Goal: Task Accomplishment & Management: Complete application form

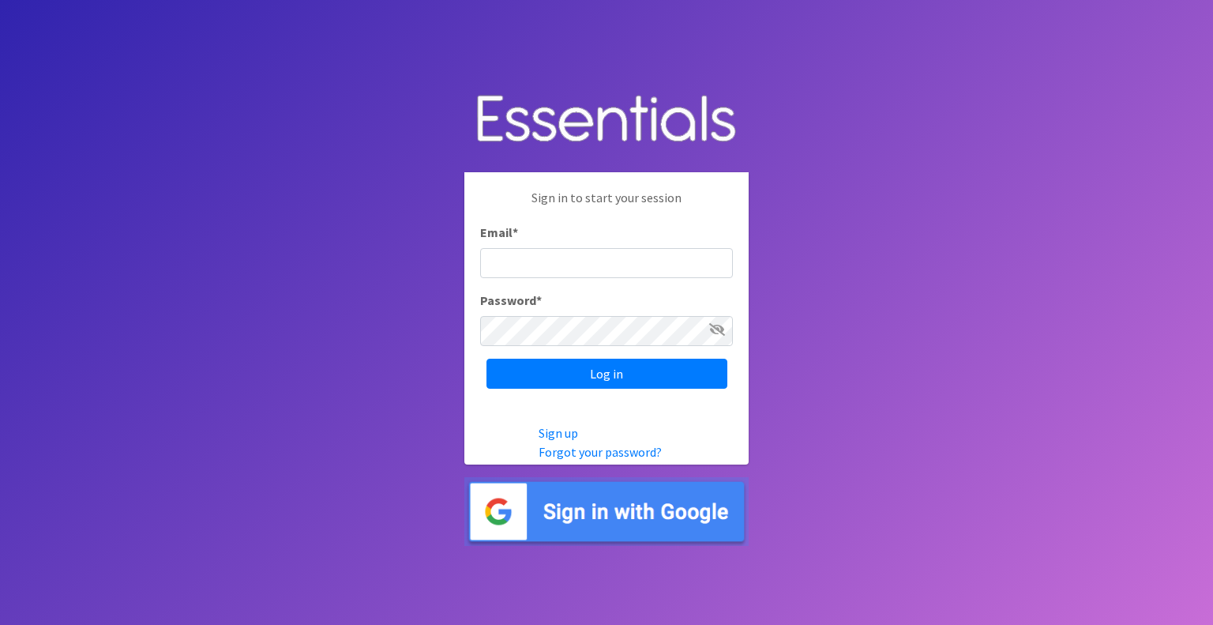
click at [624, 265] on input "Email *" at bounding box center [606, 263] width 253 height 30
click at [588, 265] on input "Email *" at bounding box center [606, 263] width 253 height 30
type input "[EMAIL_ADDRESS][DOMAIN_NAME]"
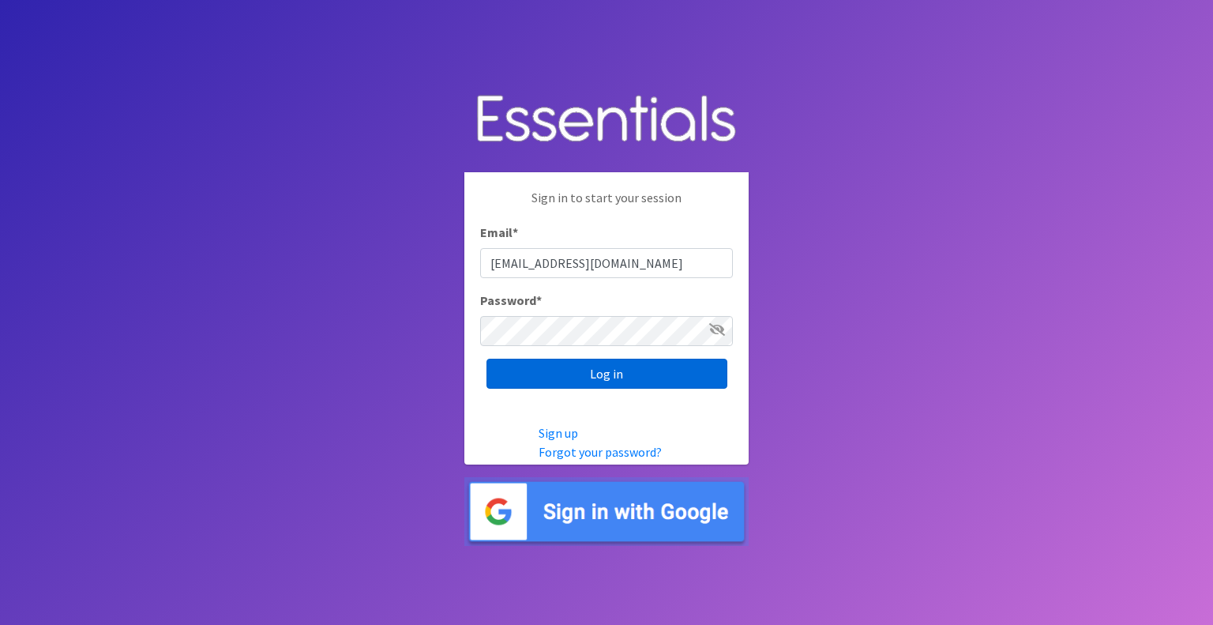
click at [614, 376] on input "Log in" at bounding box center [607, 374] width 241 height 30
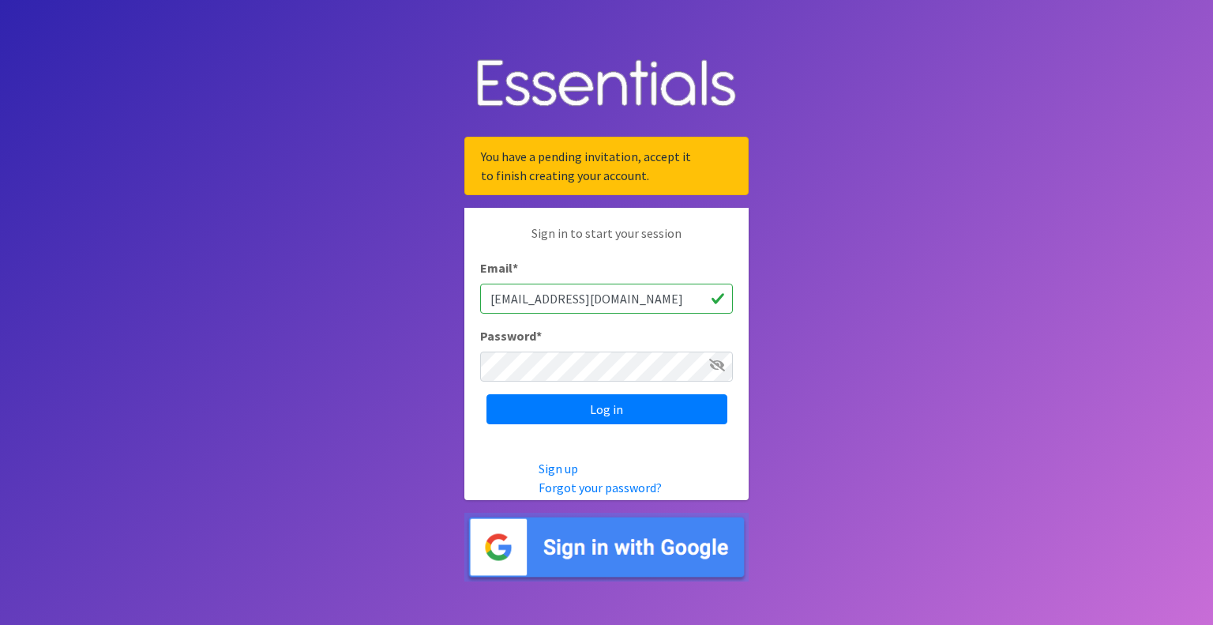
click at [645, 548] on img at bounding box center [607, 547] width 284 height 69
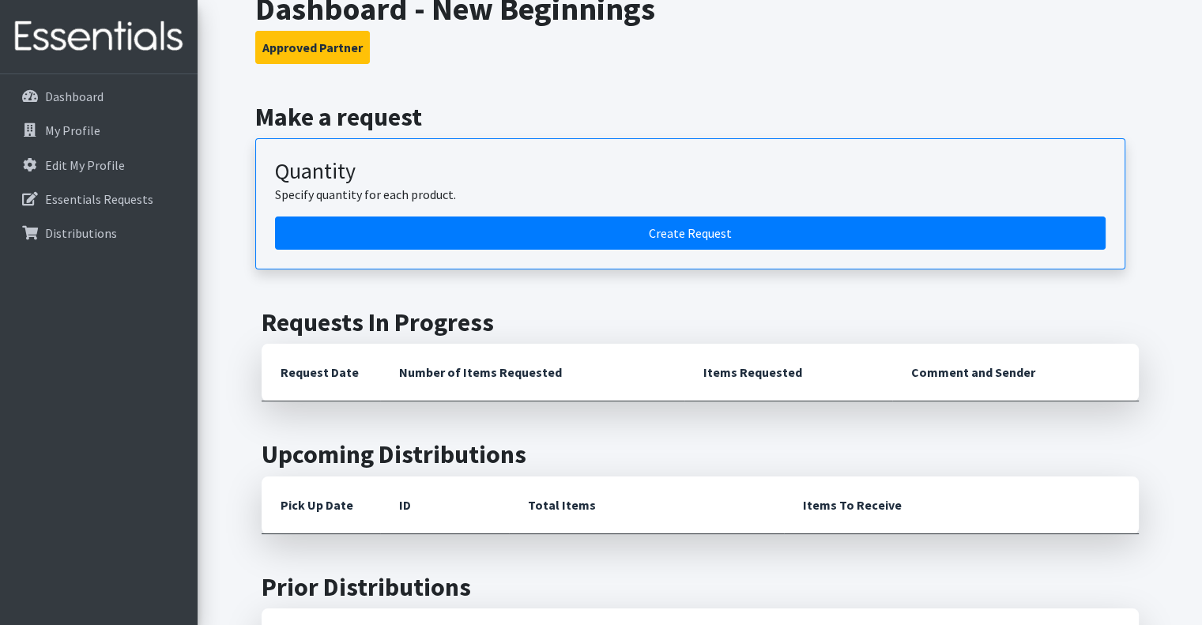
scroll to position [145, 0]
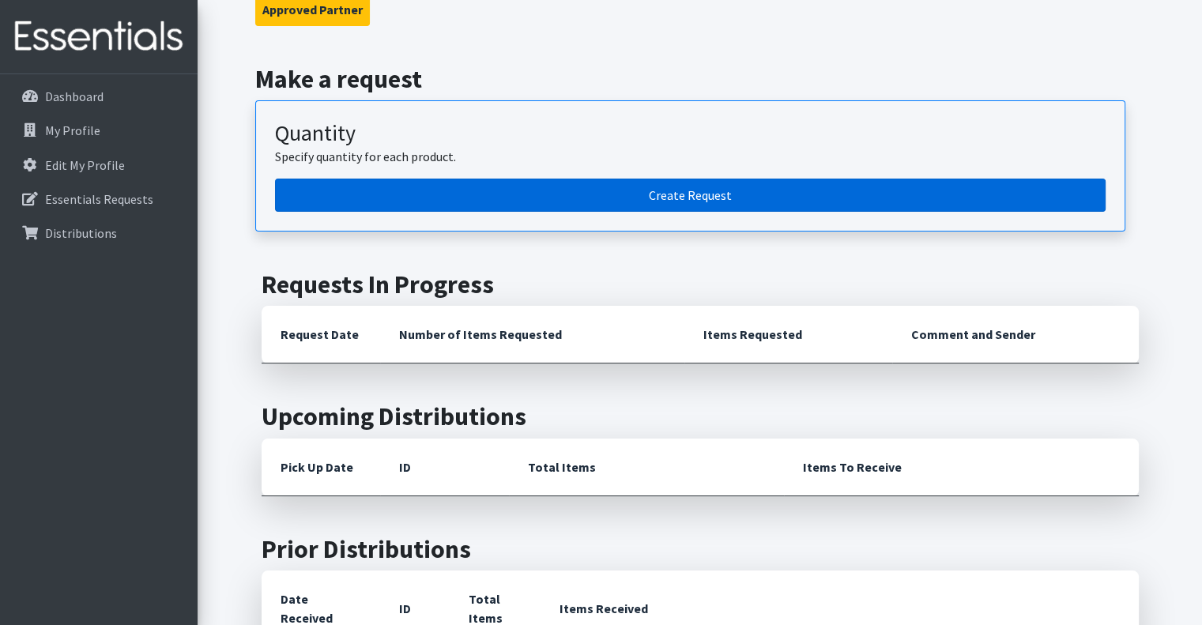
click at [699, 192] on link "Create Request" at bounding box center [690, 195] width 830 height 33
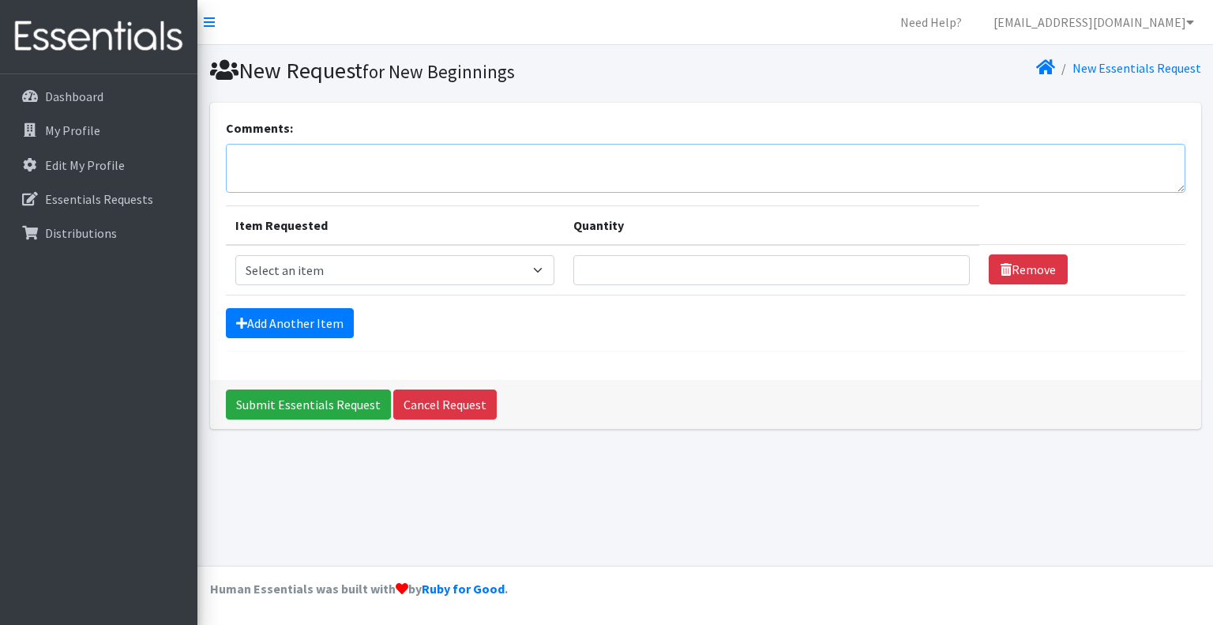
click at [381, 164] on textarea "Comments:" at bounding box center [706, 168] width 960 height 49
type textarea "We have a New address and number 4601 Dean Lakes Blvd Shakopee, mn 55379 952-56…"
click at [541, 271] on select "Select an item Kids (Newborn) Kids (Preemie) Kids (Size 1) Kids (Size 2) Kids (…" at bounding box center [394, 270] width 319 height 30
select select "11351"
click at [235, 255] on select "Select an item Kids (Newborn) Kids (Preemie) Kids (Size 1) Kids (Size 2) Kids (…" at bounding box center [394, 270] width 319 height 30
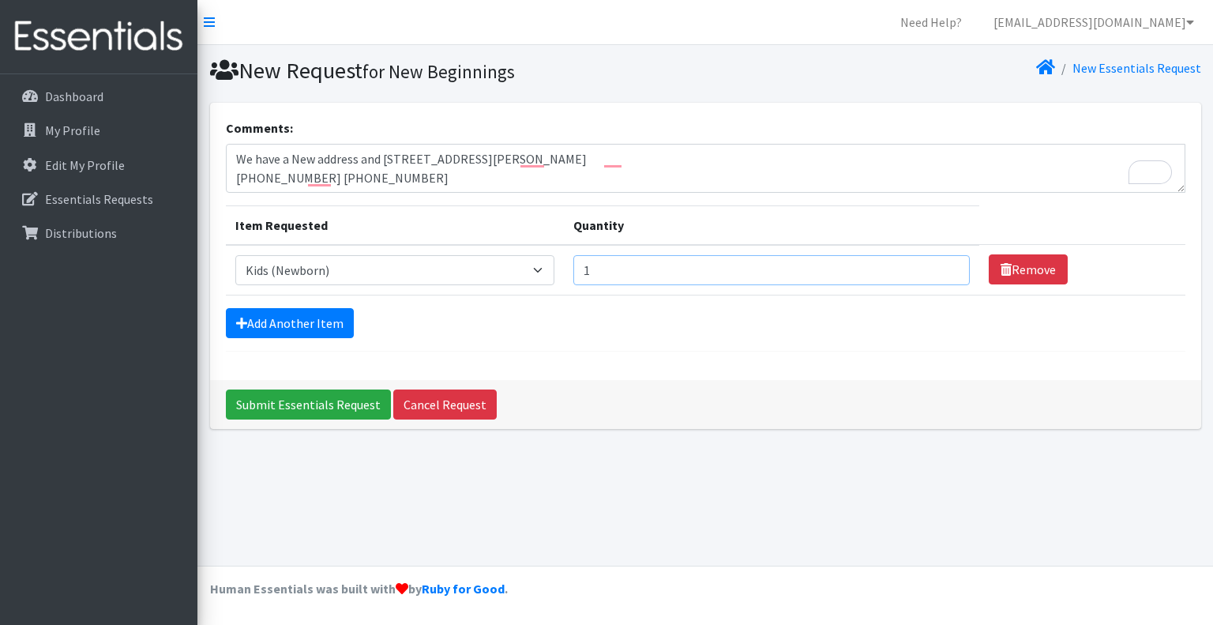
click at [942, 263] on input "1" at bounding box center [772, 270] width 397 height 30
type input "2"
click at [942, 263] on input "2" at bounding box center [772, 270] width 397 height 30
type input "100"
click at [288, 322] on link "Add Another Item" at bounding box center [290, 323] width 128 height 30
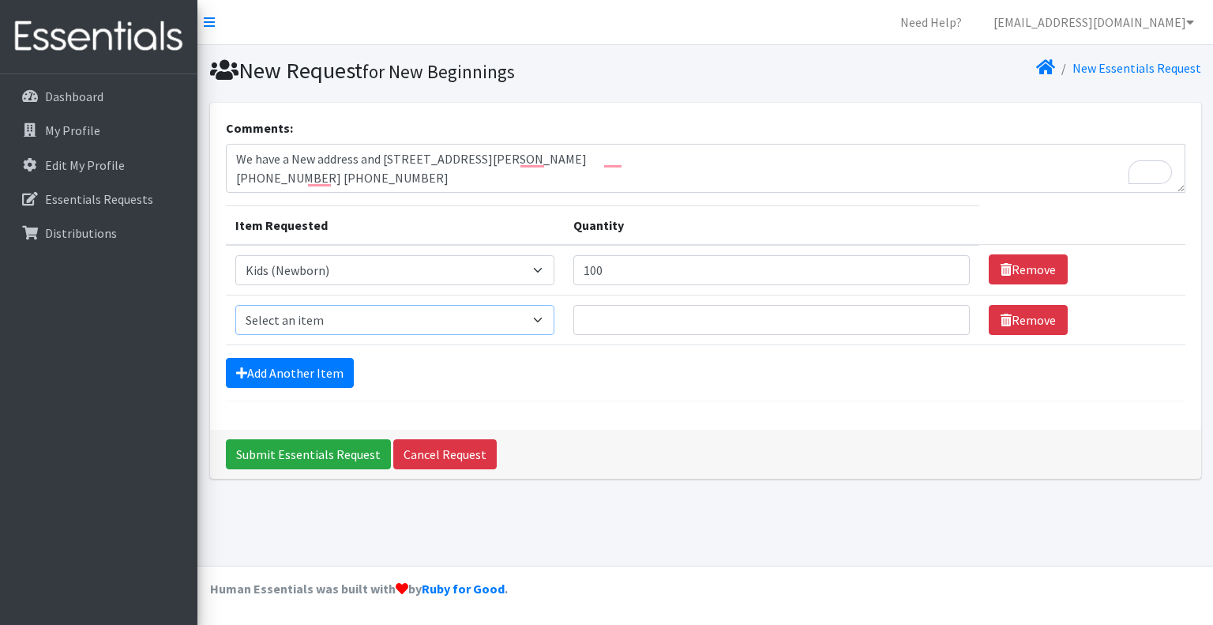
click at [542, 319] on select "Select an item Kids (Newborn) Kids (Preemie) Kids (Size 1) Kids (Size 2) Kids (…" at bounding box center [394, 320] width 319 height 30
select select "11350"
click at [235, 305] on select "Select an item Kids (Newborn) Kids (Preemie) Kids (Size 1) Kids (Size 2) Kids (…" at bounding box center [394, 320] width 319 height 30
type input "1"
click at [943, 322] on input "1" at bounding box center [772, 320] width 397 height 30
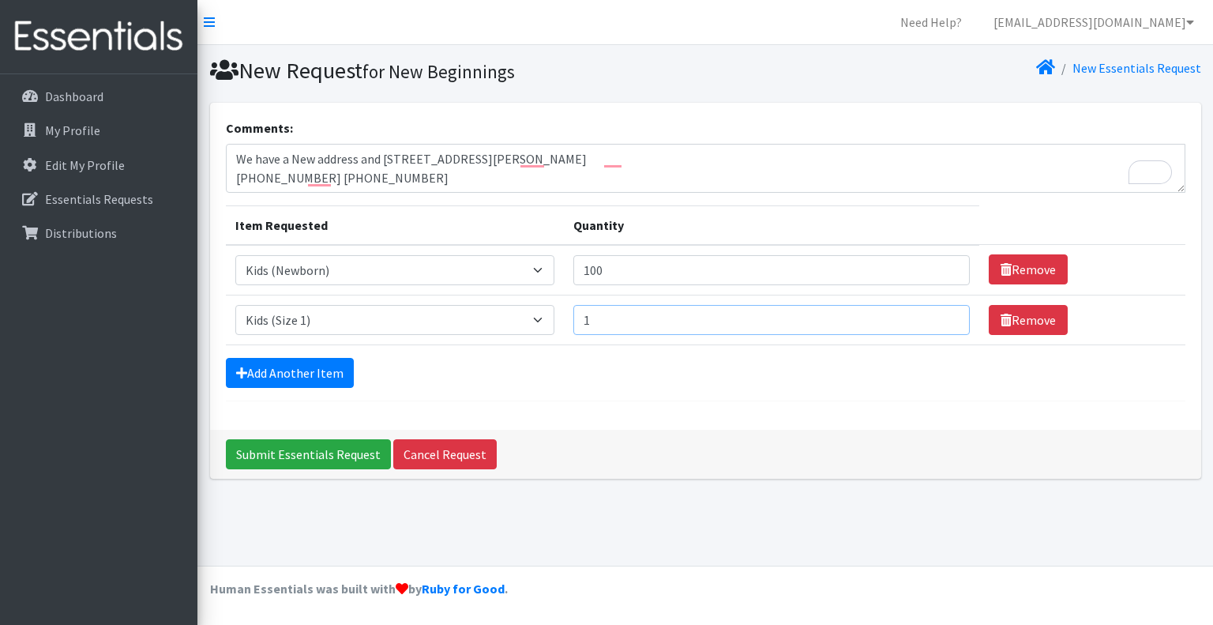
click at [643, 322] on input "1" at bounding box center [772, 320] width 397 height 30
type input "700"
click at [291, 372] on link "Add Another Item" at bounding box center [290, 373] width 128 height 30
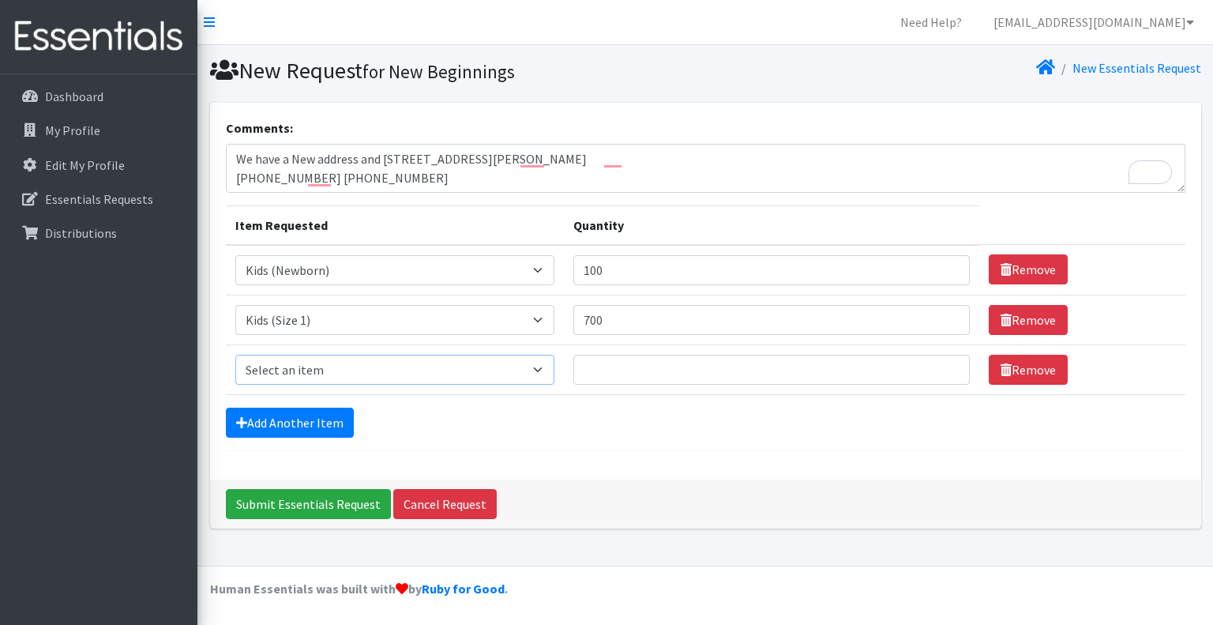
click at [546, 368] on select "Select an item Kids (Newborn) Kids (Preemie) Kids (Size 1) Kids (Size 2) Kids (…" at bounding box center [394, 370] width 319 height 30
select select "11348"
click at [235, 355] on select "Select an item Kids (Newborn) Kids (Preemie) Kids (Size 1) Kids (Size 2) Kids (…" at bounding box center [394, 370] width 319 height 30
click at [597, 365] on input "Quantity" at bounding box center [772, 370] width 397 height 30
type input "500"
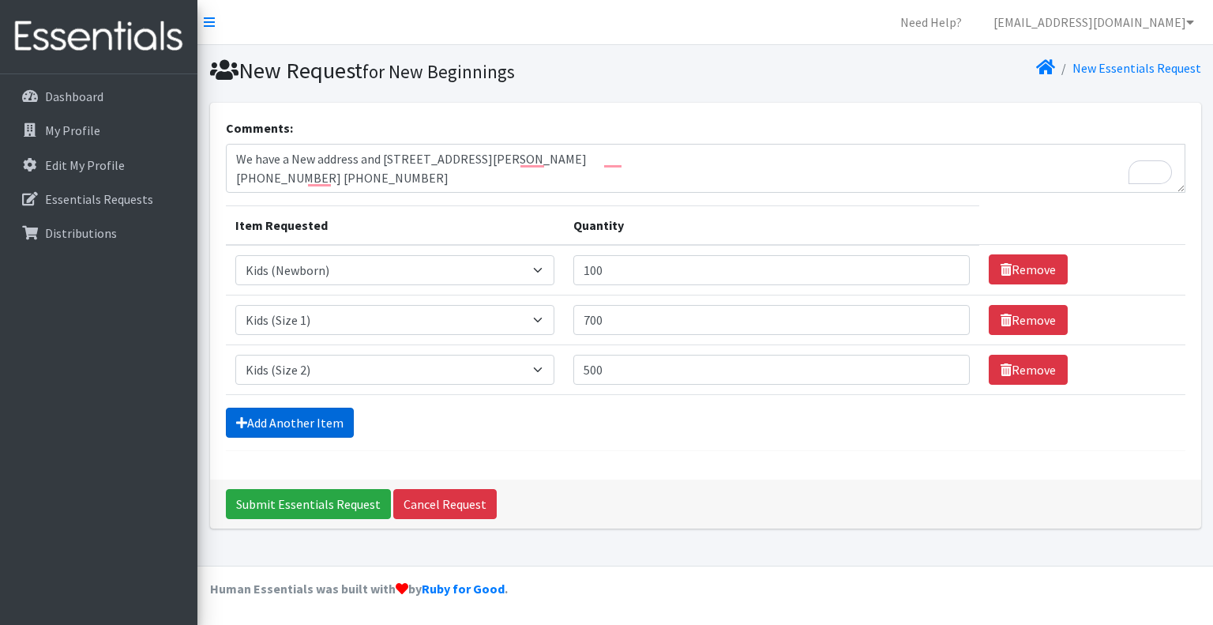
click at [318, 422] on link "Add Another Item" at bounding box center [290, 423] width 128 height 30
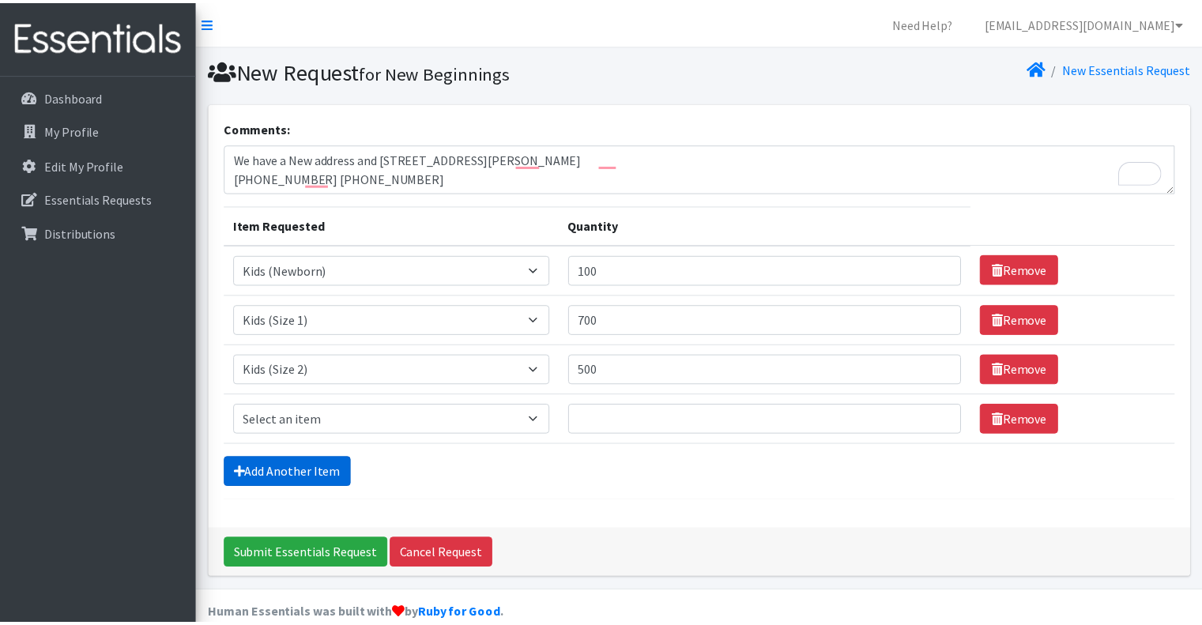
scroll to position [22, 0]
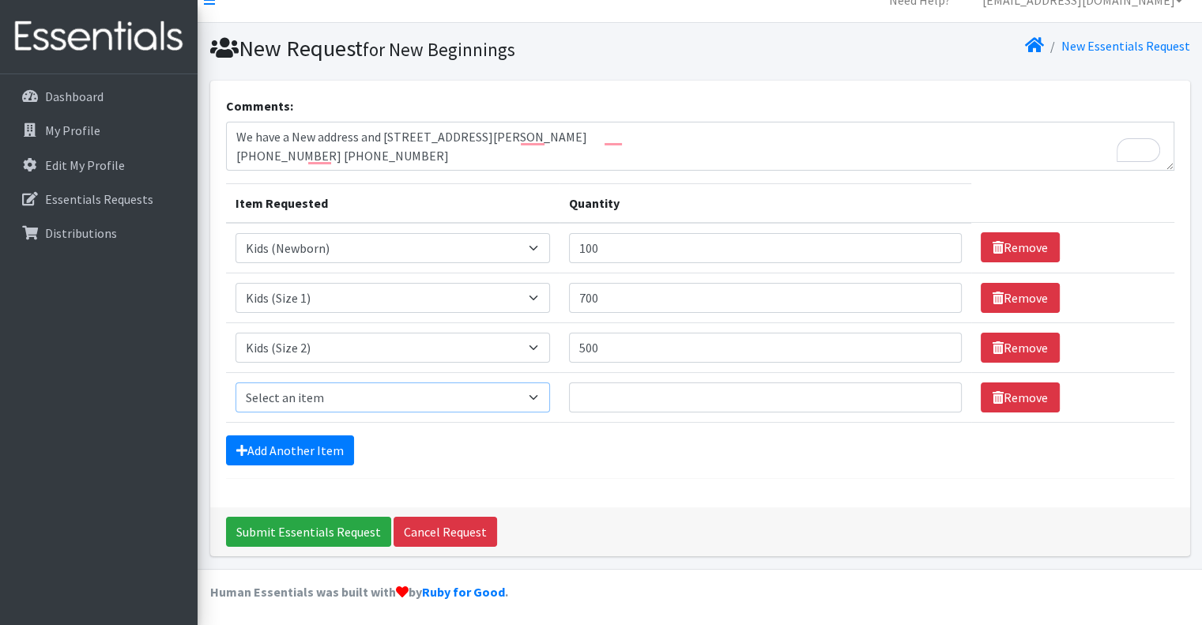
click at [541, 394] on select "Select an item Kids (Newborn) Kids (Preemie) Kids (Size 1) Kids (Size 2) Kids (…" at bounding box center [392, 397] width 315 height 30
select select "11361"
click at [235, 382] on select "Select an item Kids (Newborn) Kids (Preemie) Kids (Size 1) Kids (Size 2) Kids (…" at bounding box center [392, 397] width 315 height 30
click at [610, 394] on input "Quantity" at bounding box center [765, 397] width 392 height 30
type input "500"
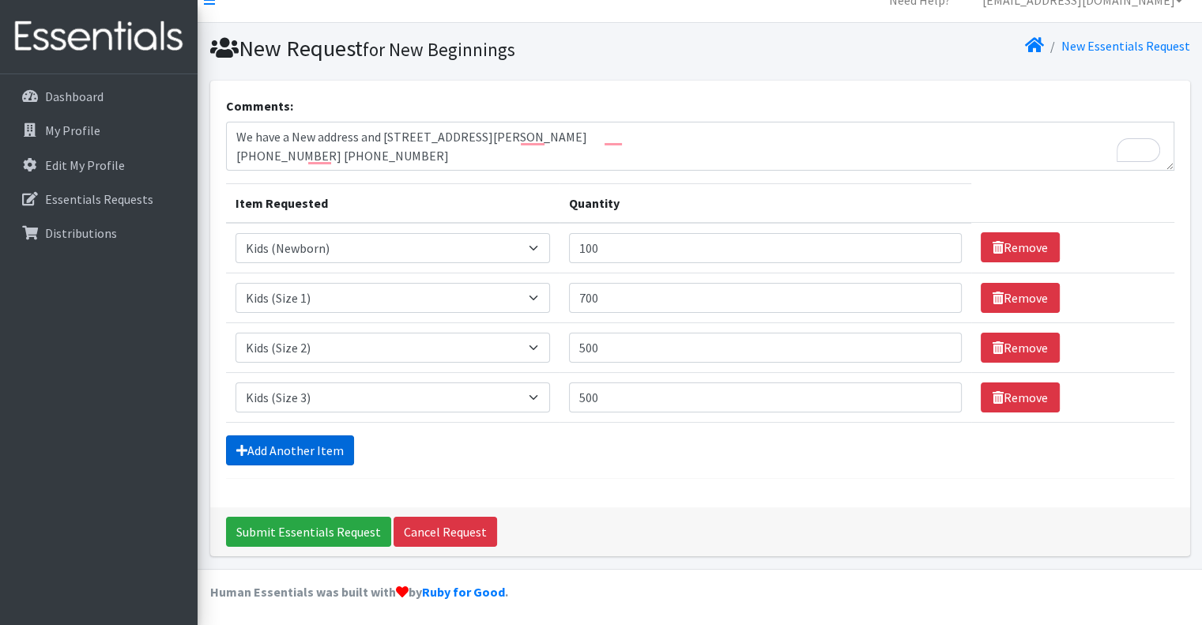
click at [322, 453] on link "Add Another Item" at bounding box center [290, 450] width 128 height 30
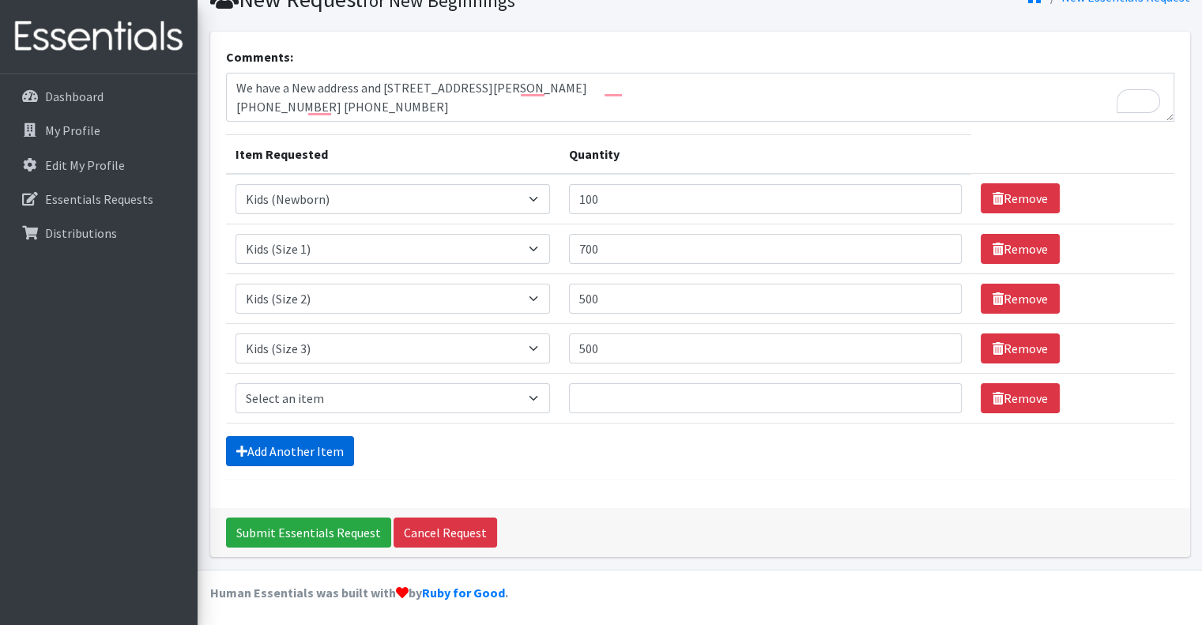
scroll to position [72, 0]
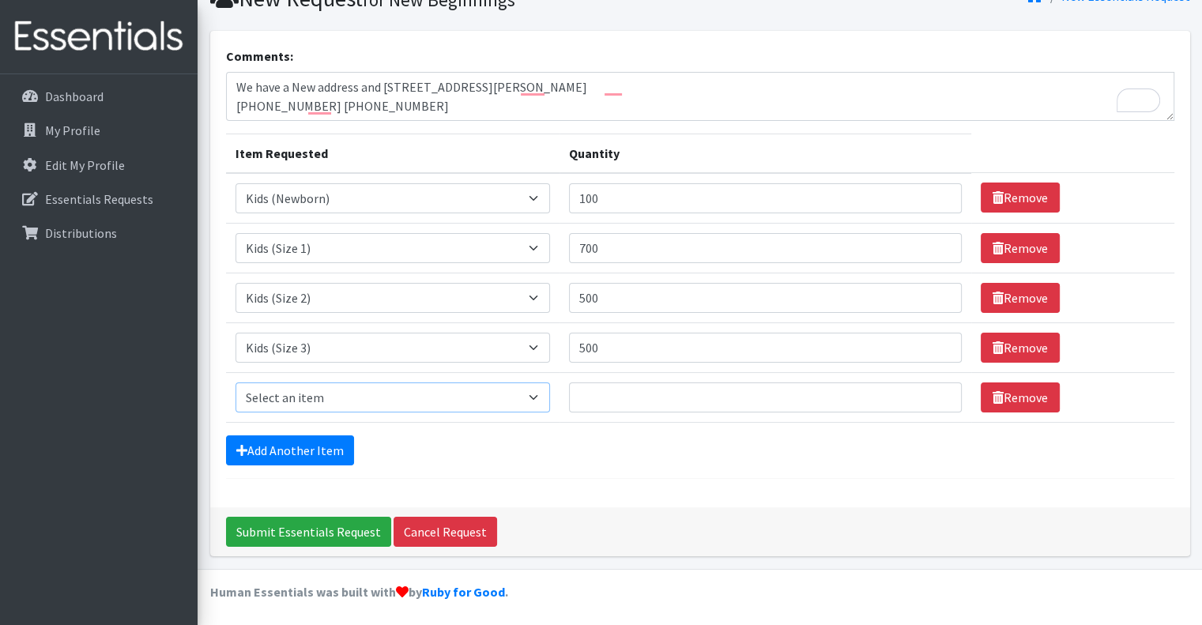
click at [534, 393] on select "Select an item Kids (Newborn) Kids (Preemie) Kids (Size 1) Kids (Size 2) Kids (…" at bounding box center [392, 397] width 315 height 30
select select "11349"
click at [235, 382] on select "Select an item Kids (Newborn) Kids (Preemie) Kids (Size 1) Kids (Size 2) Kids (…" at bounding box center [392, 397] width 315 height 30
click at [609, 401] on input "Quantity" at bounding box center [765, 397] width 392 height 30
type input "1000"
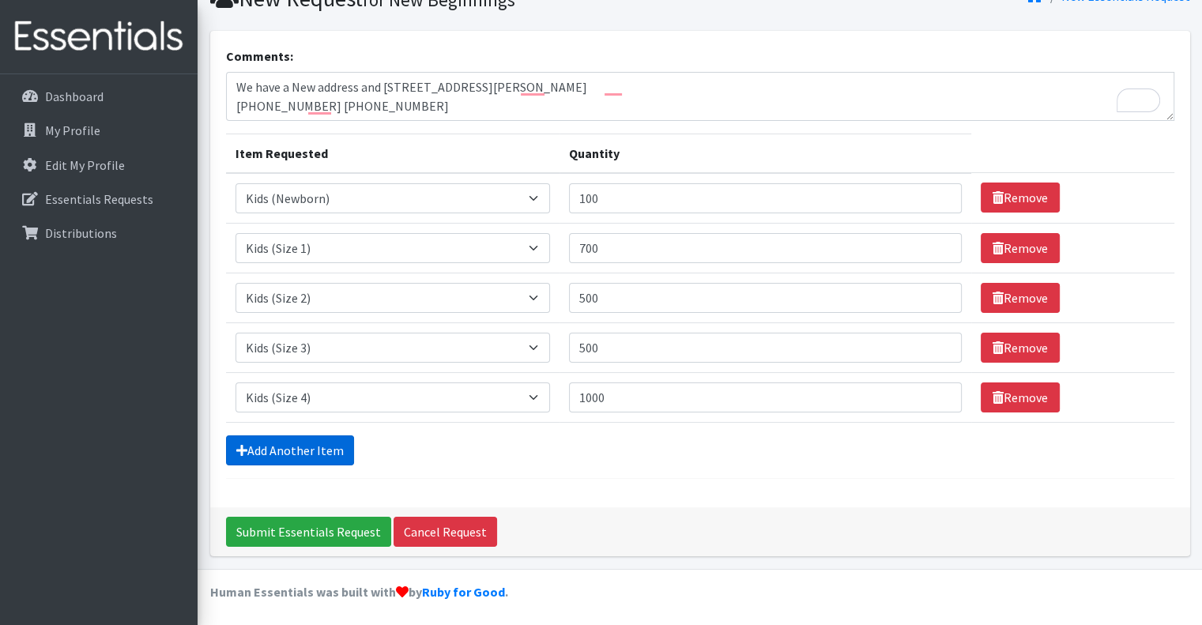
click at [318, 448] on link "Add Another Item" at bounding box center [290, 450] width 128 height 30
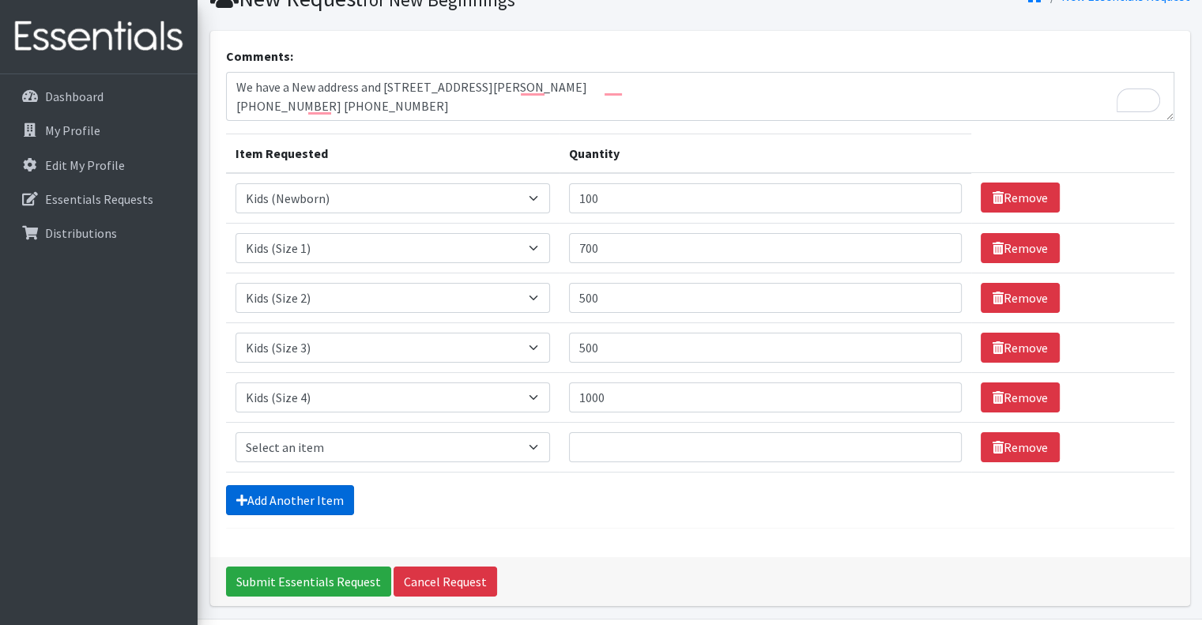
scroll to position [122, 0]
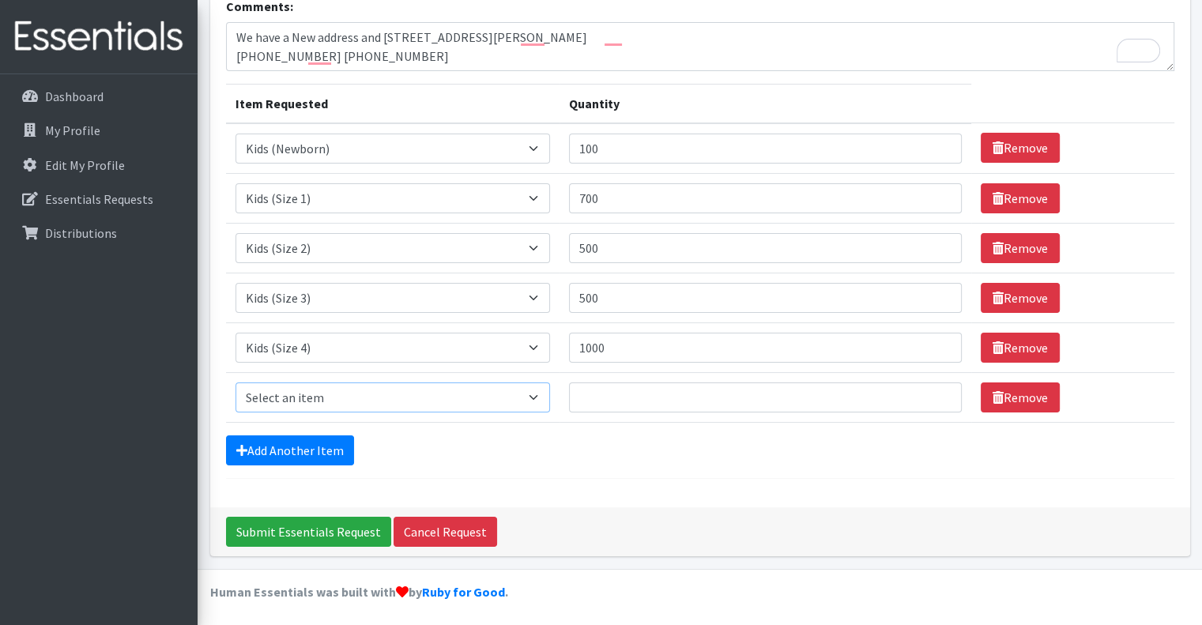
click at [537, 391] on select "Select an item Kids (Newborn) Kids (Preemie) Kids (Size 1) Kids (Size 2) Kids (…" at bounding box center [392, 397] width 315 height 30
select select "11322"
click at [235, 382] on select "Select an item Kids (Newborn) Kids (Preemie) Kids (Size 1) Kids (Size 2) Kids (…" at bounding box center [392, 397] width 315 height 30
click at [593, 391] on input "Quantity" at bounding box center [765, 397] width 392 height 30
type input "1500"
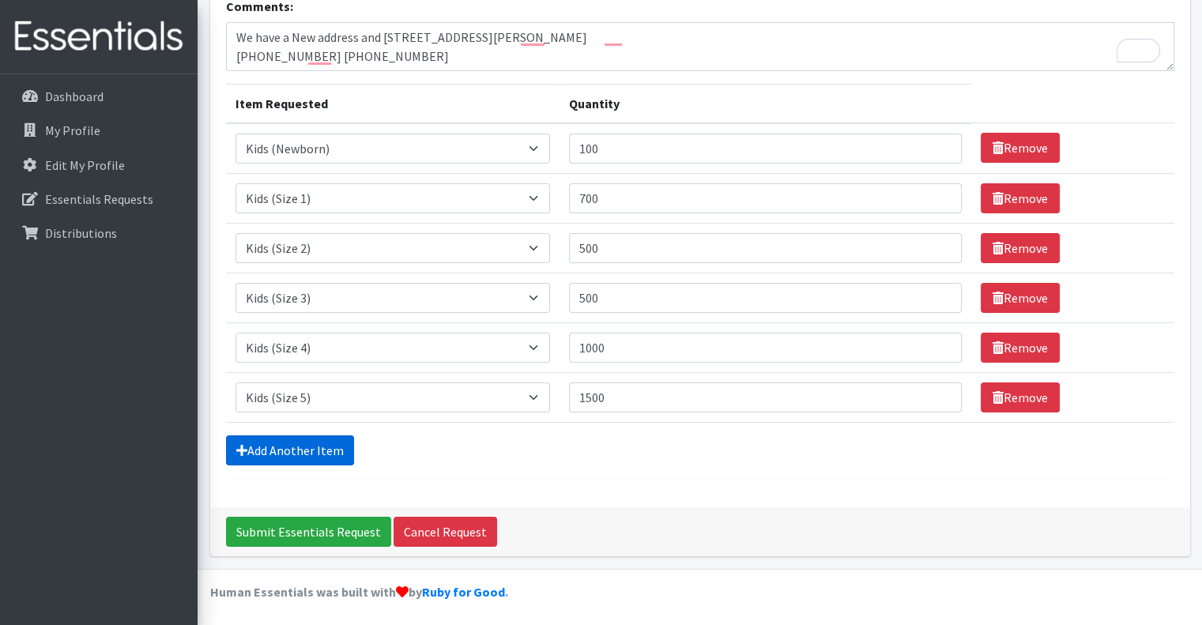
click at [295, 449] on link "Add Another Item" at bounding box center [290, 450] width 128 height 30
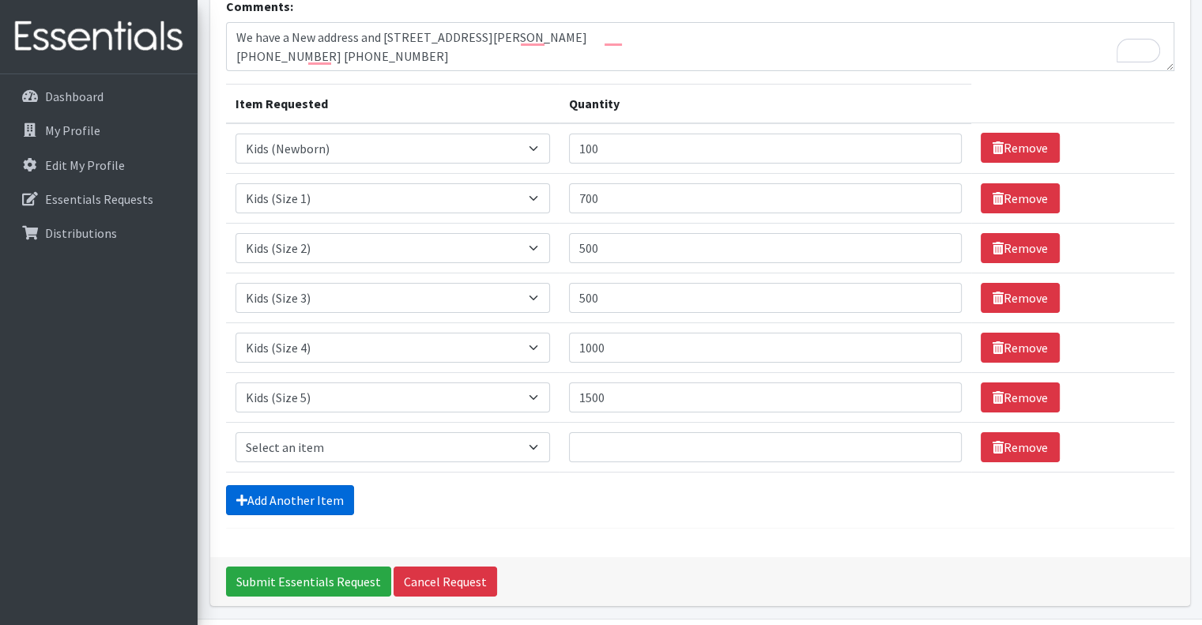
scroll to position [171, 0]
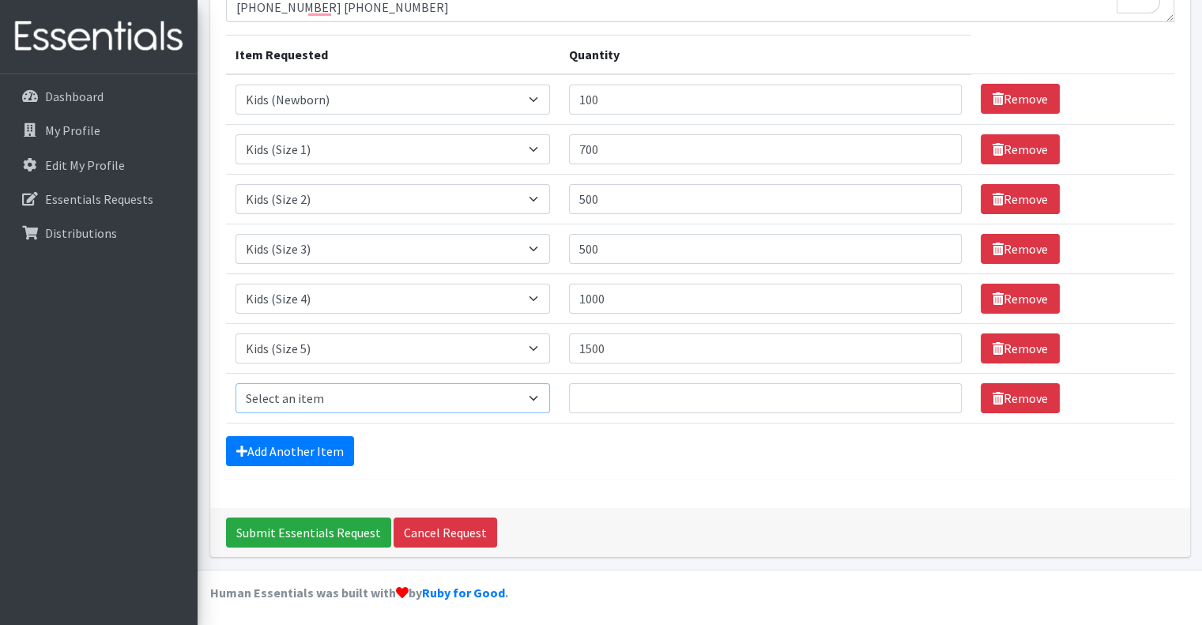
click at [540, 394] on select "Select an item Kids (Newborn) Kids (Preemie) Kids (Size 1) Kids (Size 2) Kids (…" at bounding box center [392, 398] width 315 height 30
select select "11346"
click at [235, 383] on select "Select an item Kids (Newborn) Kids (Preemie) Kids (Size 1) Kids (Size 2) Kids (…" at bounding box center [392, 398] width 315 height 30
click at [606, 391] on input "Quantity" at bounding box center [765, 398] width 392 height 30
type input "1000"
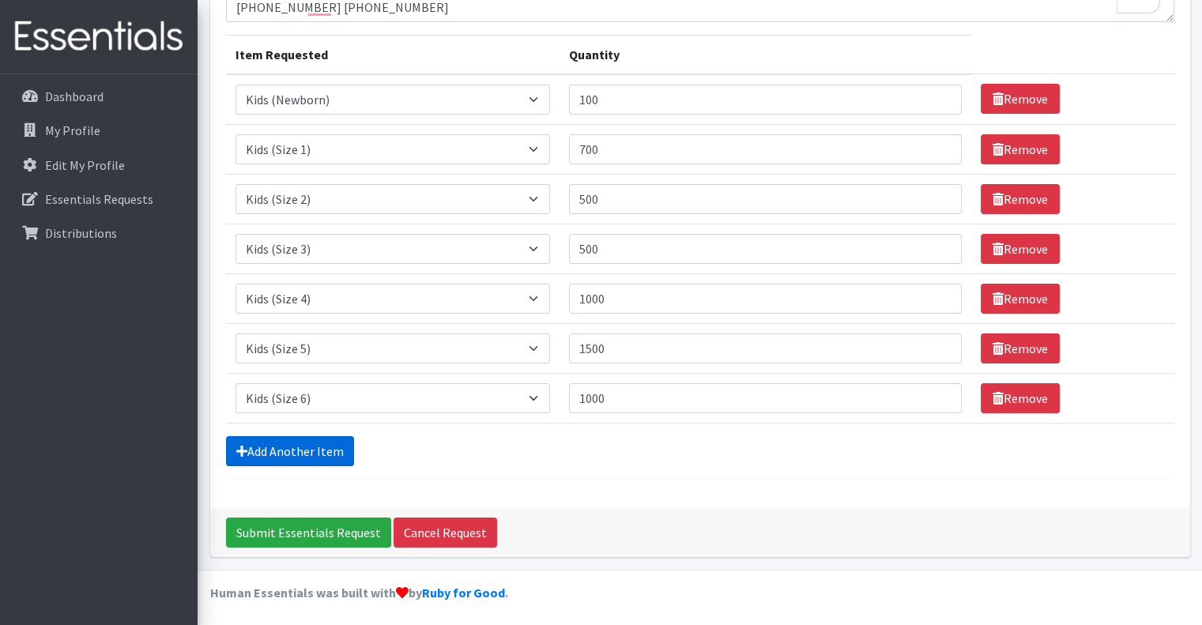
click at [300, 450] on link "Add Another Item" at bounding box center [290, 451] width 128 height 30
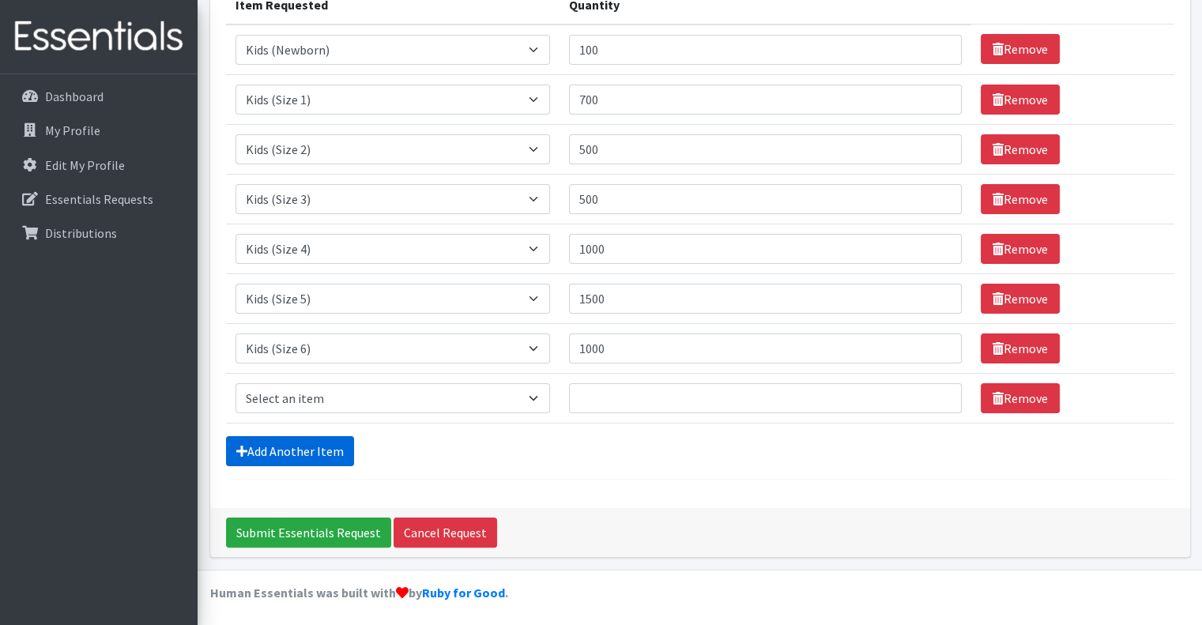
scroll to position [221, 0]
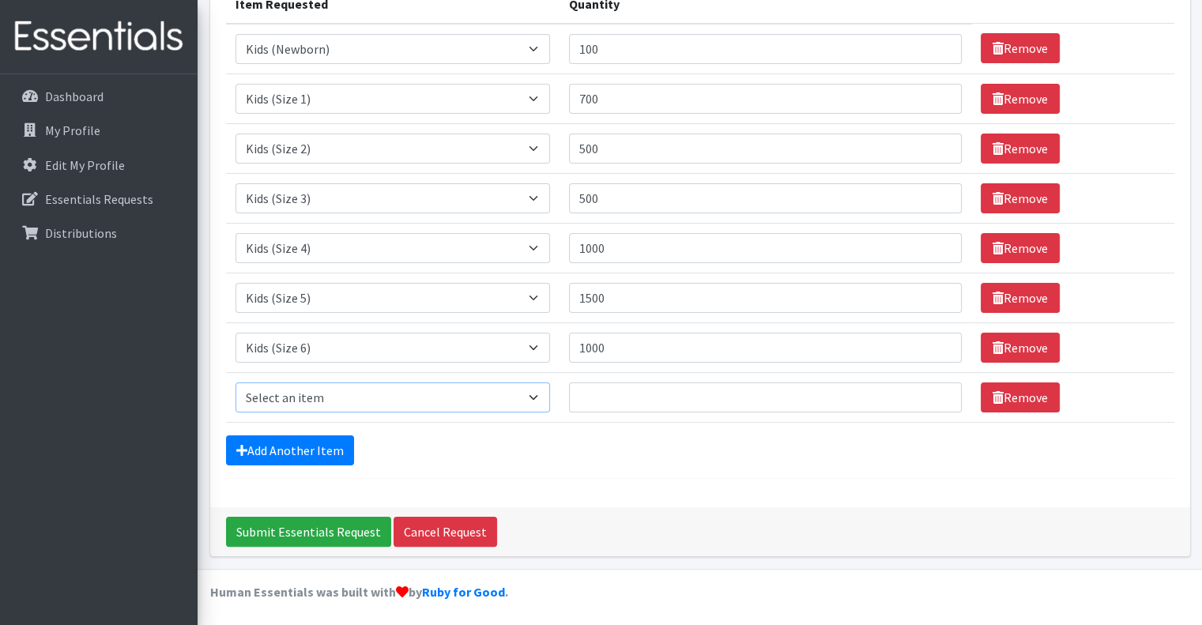
click at [533, 394] on select "Select an item Kids (Newborn) Kids (Preemie) Kids (Size 1) Kids (Size 2) Kids (…" at bounding box center [392, 397] width 315 height 30
select select "14461"
click at [235, 382] on select "Select an item Kids (Newborn) Kids (Preemie) Kids (Size 1) Kids (Size 2) Kids (…" at bounding box center [392, 397] width 315 height 30
click at [600, 397] on input "Quantity" at bounding box center [765, 397] width 392 height 30
type input "500"
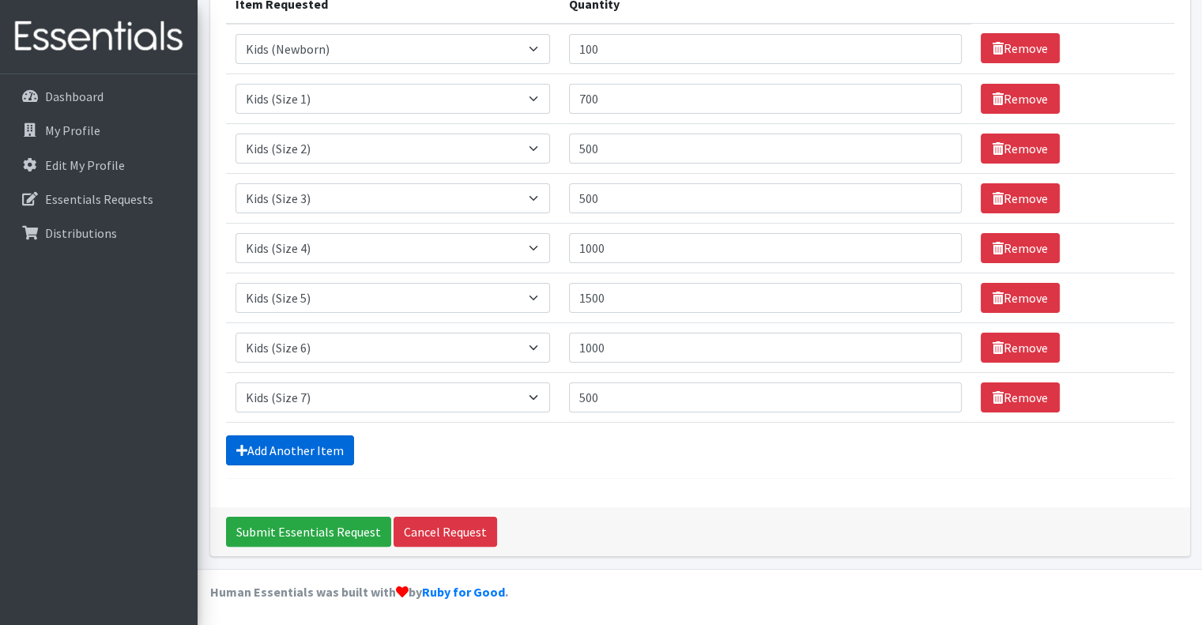
click at [295, 452] on link "Add Another Item" at bounding box center [290, 450] width 128 height 30
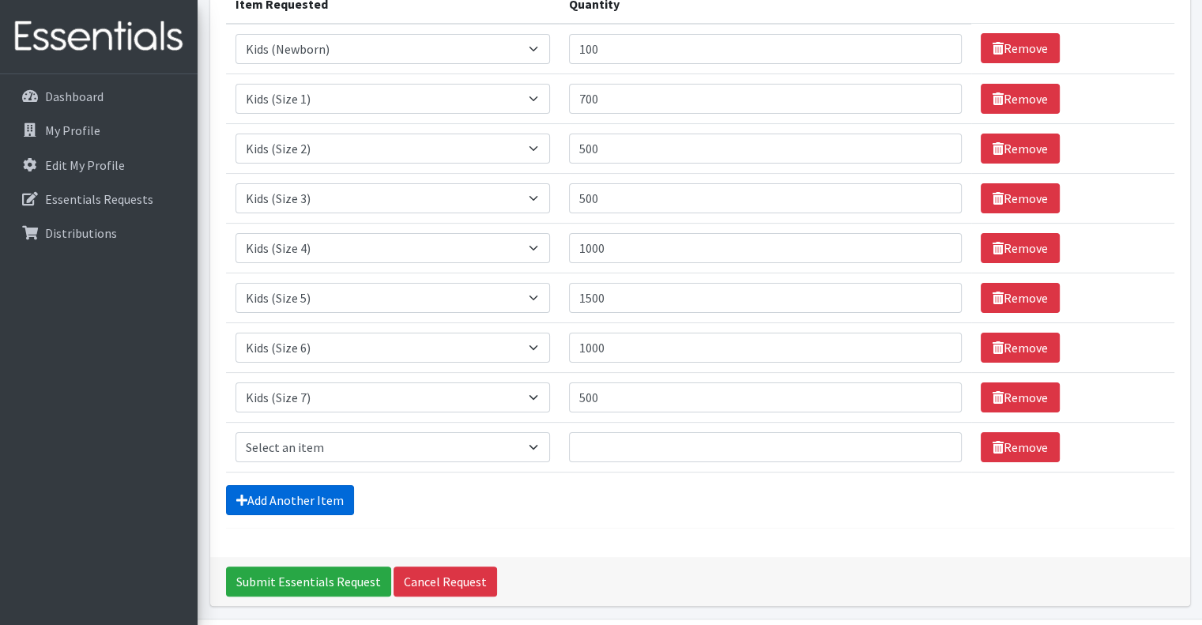
scroll to position [270, 0]
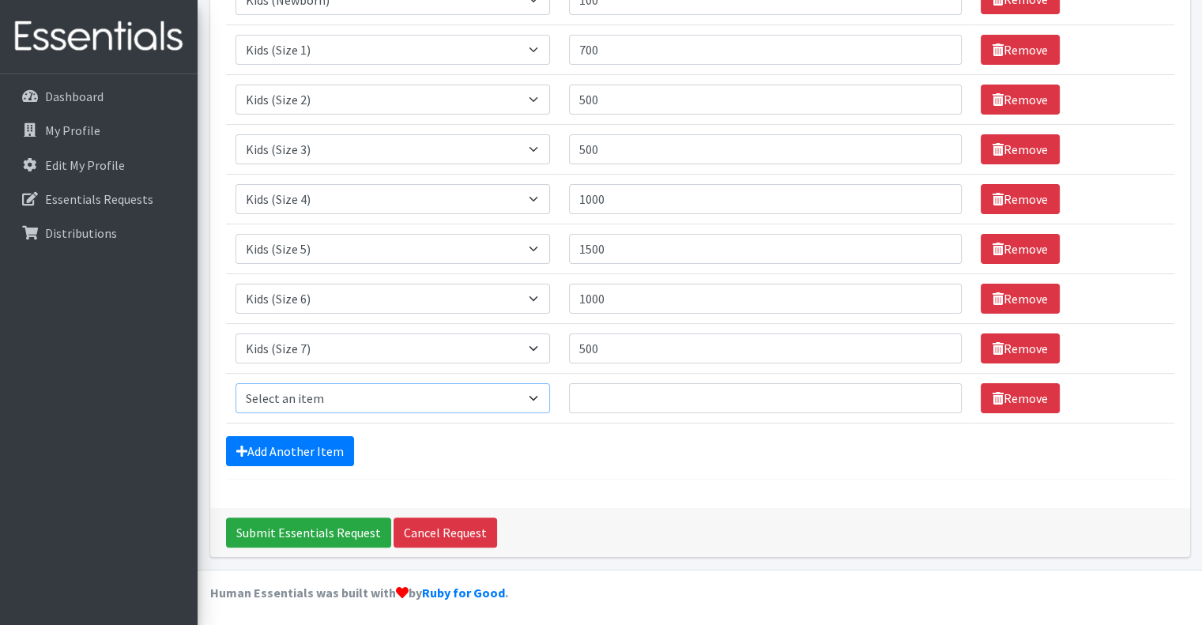
click at [532, 393] on select "Select an item Kids (Newborn) Kids (Preemie) Kids (Size 1) Kids (Size 2) Kids (…" at bounding box center [392, 398] width 315 height 30
select select "11344"
click at [235, 383] on select "Select an item Kids (Newborn) Kids (Preemie) Kids (Size 1) Kids (Size 2) Kids (…" at bounding box center [392, 398] width 315 height 30
click at [594, 388] on input "Quantity" at bounding box center [765, 398] width 392 height 30
type input "200"
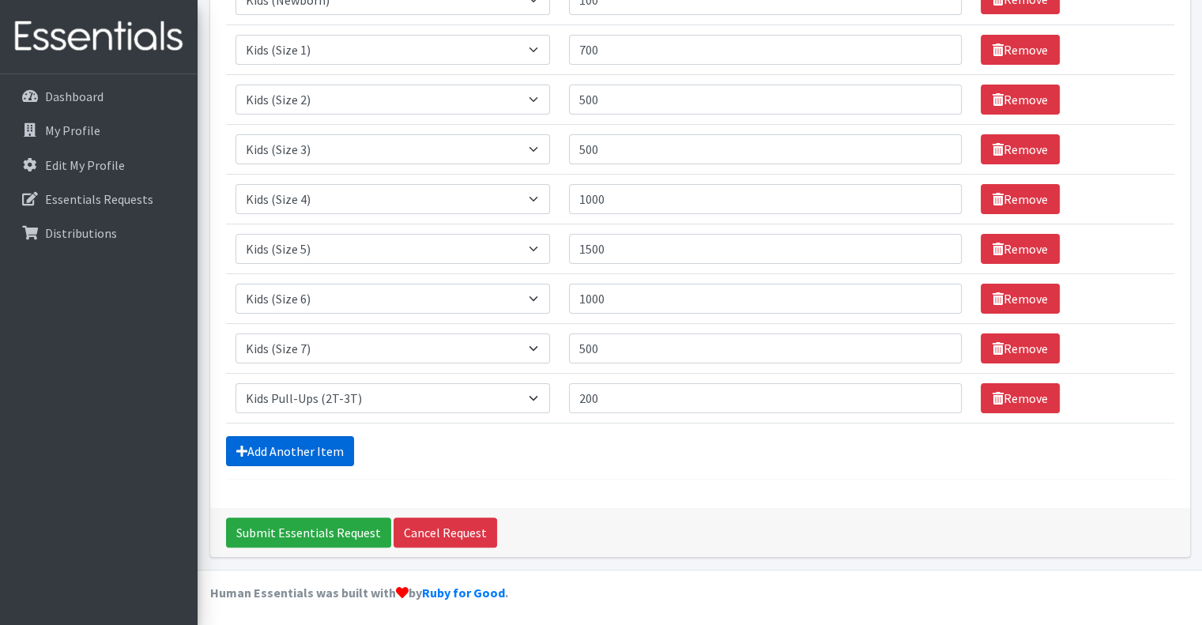
click at [325, 446] on link "Add Another Item" at bounding box center [290, 451] width 128 height 30
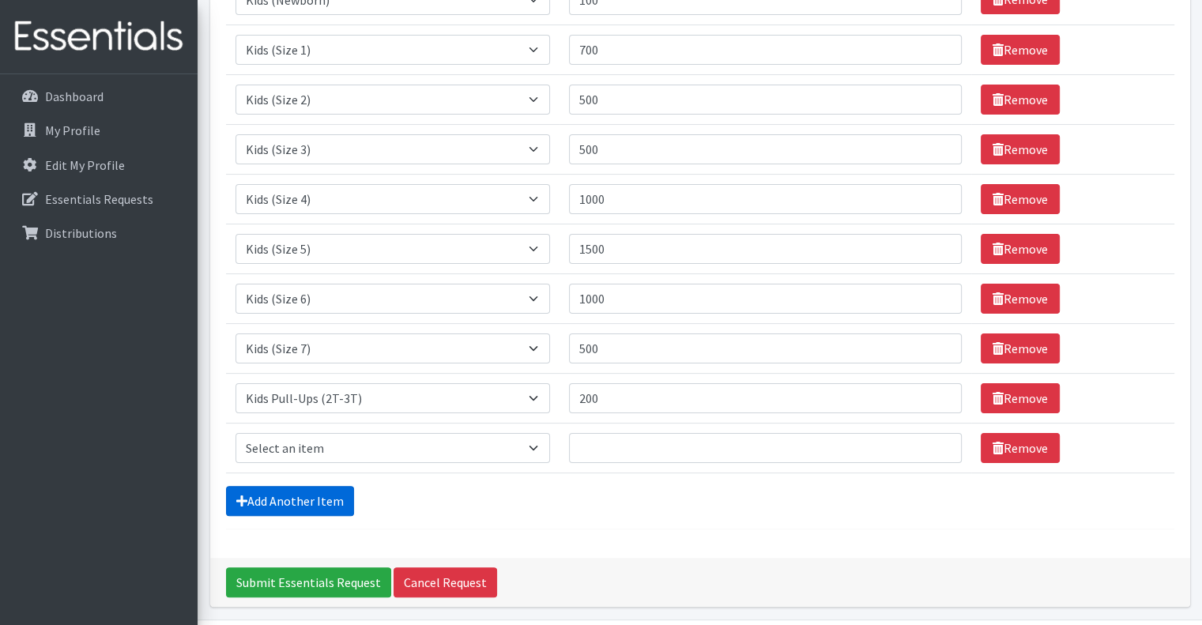
scroll to position [320, 0]
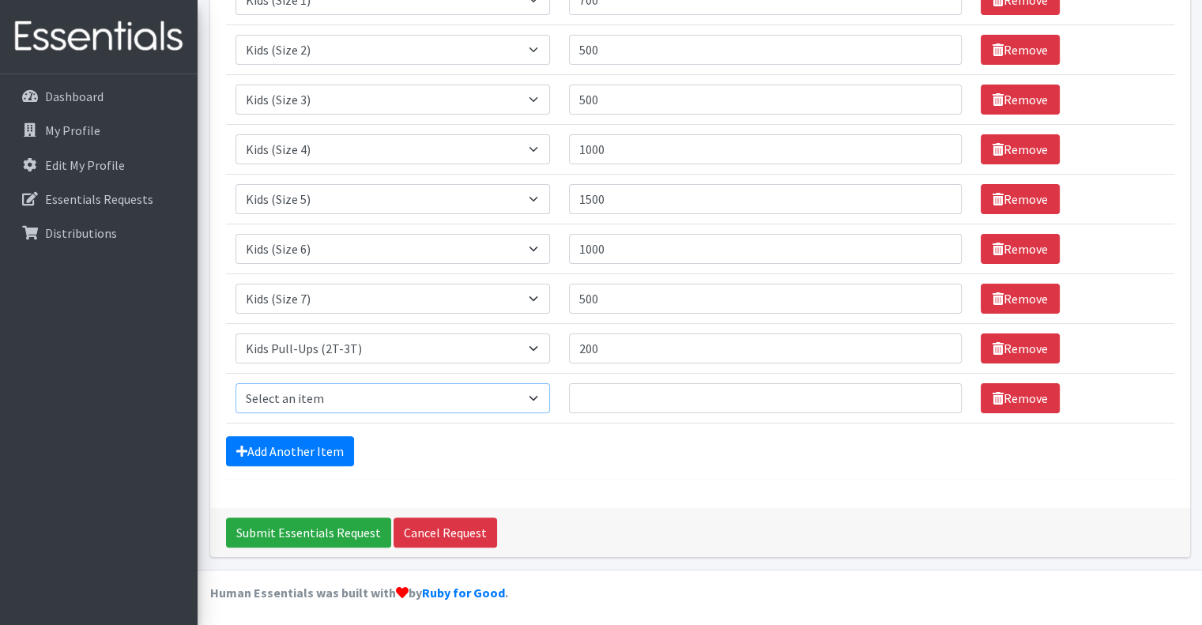
click at [535, 393] on select "Select an item Kids (Newborn) Kids (Preemie) Kids (Size 1) Kids (Size 2) Kids (…" at bounding box center [392, 398] width 315 height 30
select select "11340"
click at [235, 383] on select "Select an item Kids (Newborn) Kids (Preemie) Kids (Size 1) Kids (Size 2) Kids (…" at bounding box center [392, 398] width 315 height 30
click at [589, 398] on input "Quantity" at bounding box center [765, 398] width 392 height 30
type input "200"
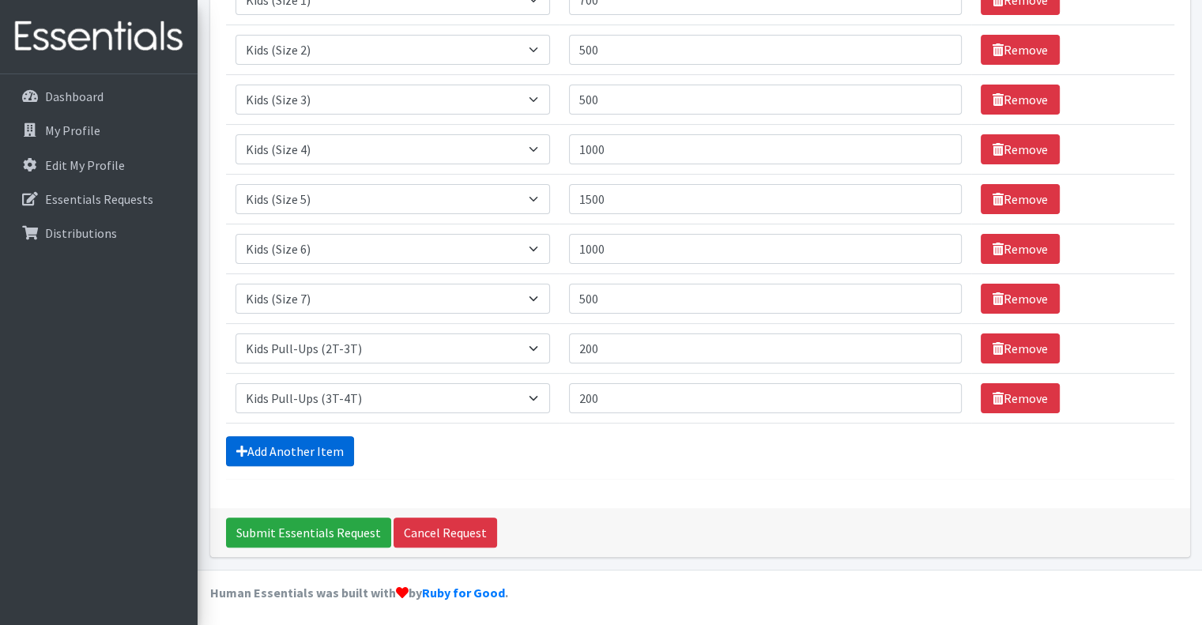
click at [316, 457] on link "Add Another Item" at bounding box center [290, 451] width 128 height 30
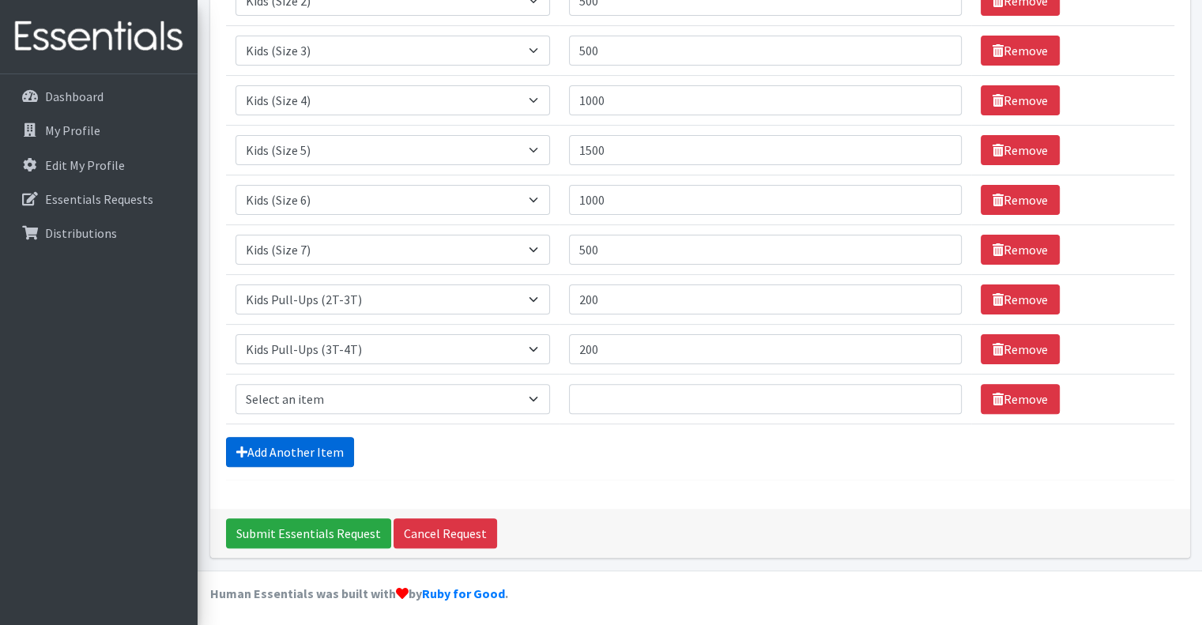
scroll to position [370, 0]
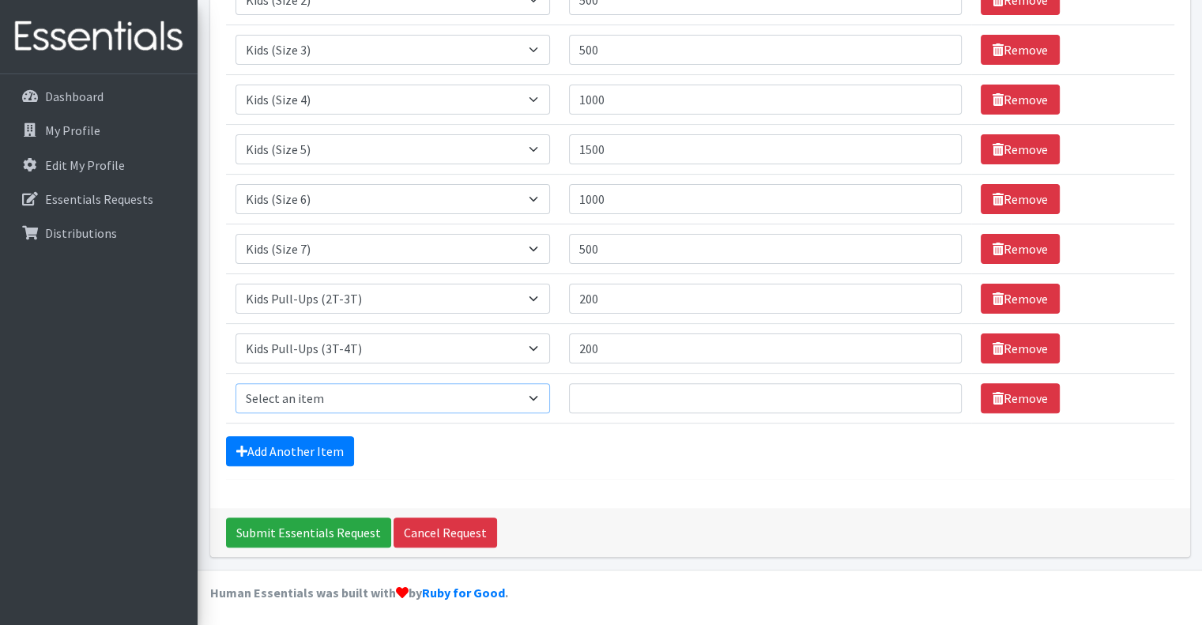
click at [542, 396] on select "Select an item Kids (Newborn) Kids (Preemie) Kids (Size 1) Kids (Size 2) Kids (…" at bounding box center [392, 398] width 315 height 30
select select "11347"
click at [235, 383] on select "Select an item Kids (Newborn) Kids (Preemie) Kids (Size 1) Kids (Size 2) Kids (…" at bounding box center [392, 398] width 315 height 30
click at [608, 396] on input "Quantity" at bounding box center [765, 398] width 392 height 30
type input "200"
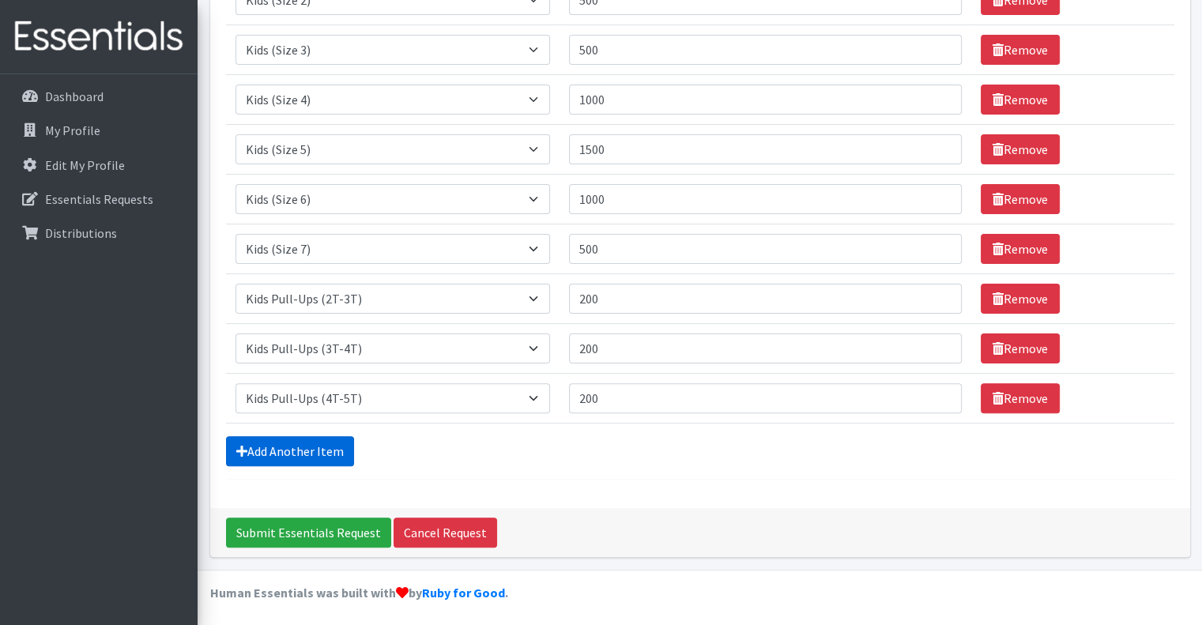
click at [320, 442] on link "Add Another Item" at bounding box center [290, 451] width 128 height 30
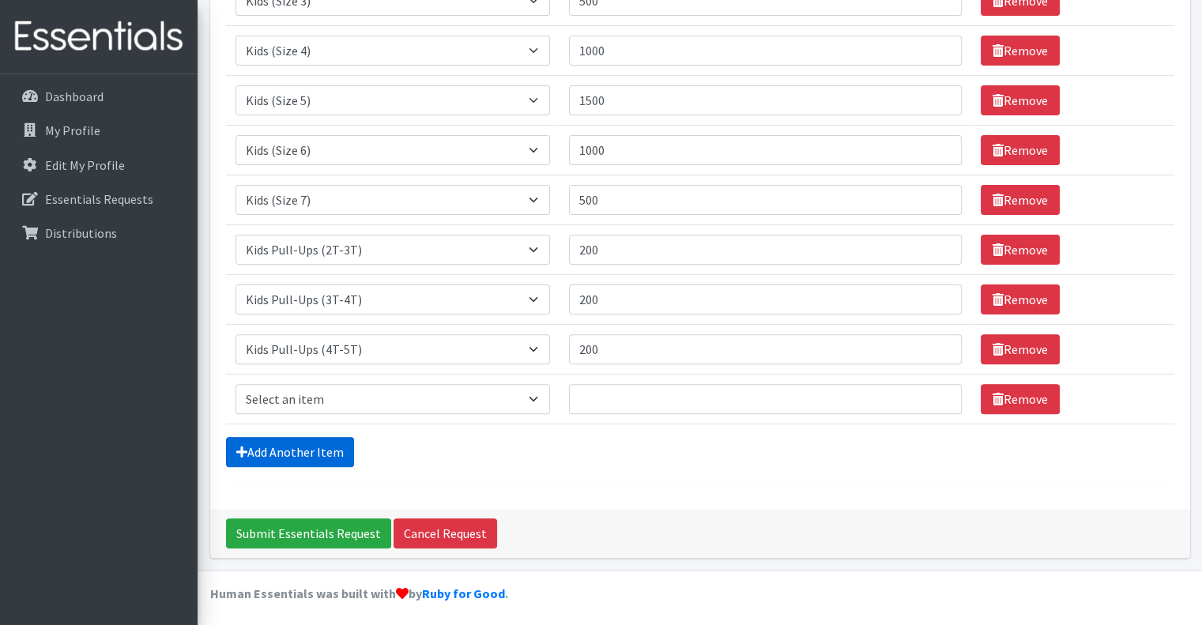
scroll to position [419, 0]
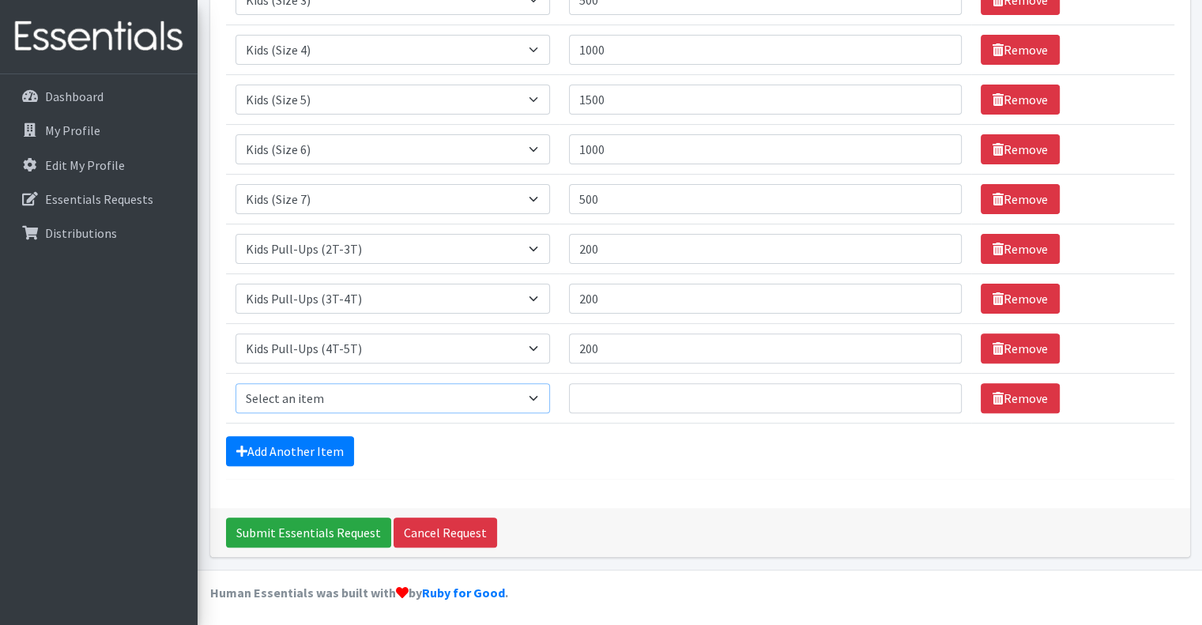
click at [538, 393] on select "Select an item Kids (Newborn) Kids (Preemie) Kids (Size 1) Kids (Size 2) Kids (…" at bounding box center [392, 398] width 315 height 30
select select "11343"
click at [235, 383] on select "Select an item Kids (Newborn) Kids (Preemie) Kids (Size 1) Kids (Size 2) Kids (…" at bounding box center [392, 398] width 315 height 30
click at [597, 393] on input "Quantity" at bounding box center [765, 398] width 392 height 30
type input "8000"
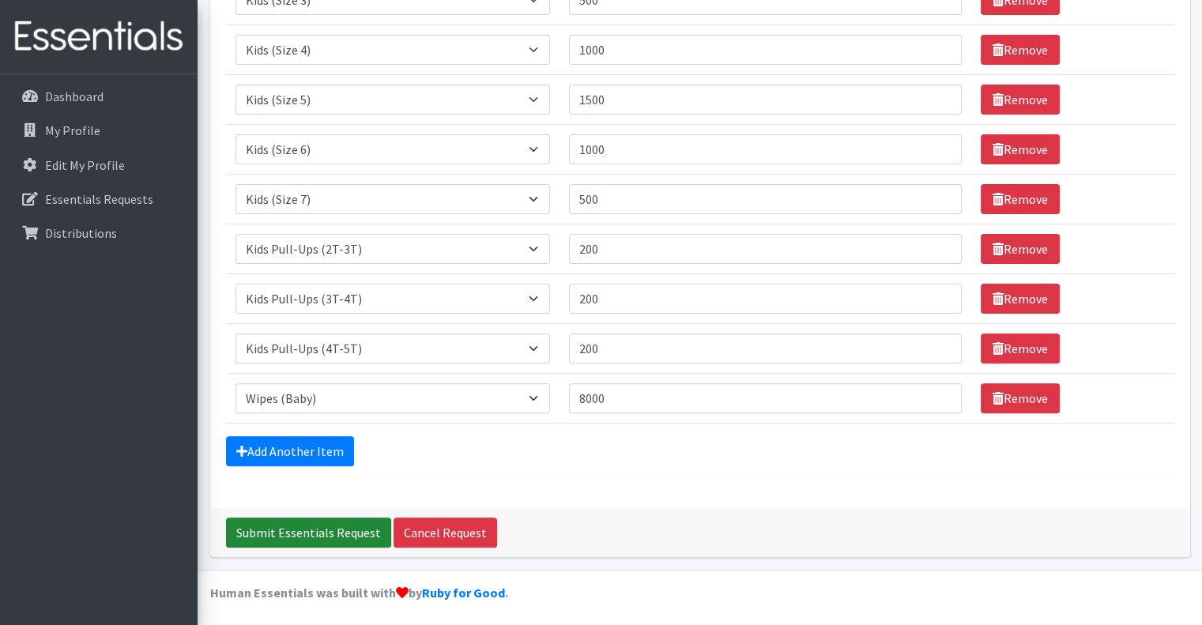
click at [307, 529] on input "Submit Essentials Request" at bounding box center [308, 532] width 165 height 30
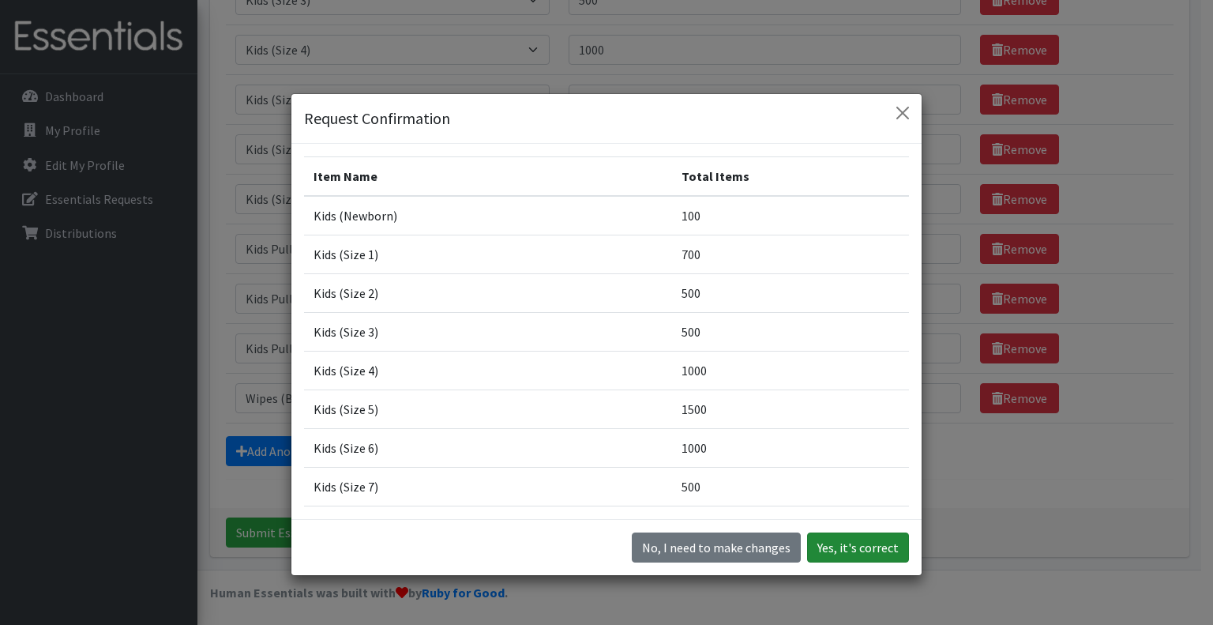
click at [839, 550] on button "Yes, it's correct" at bounding box center [858, 547] width 102 height 30
